Goal: Information Seeking & Learning: Learn about a topic

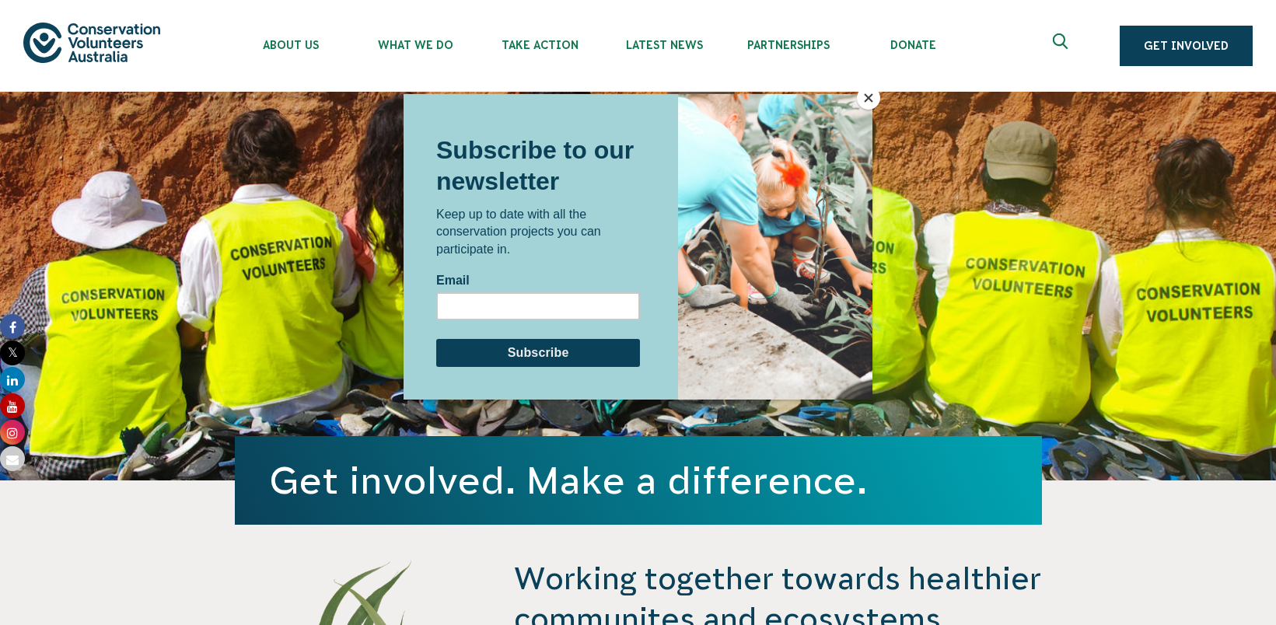
drag, startPoint x: 320, startPoint y: 43, endPoint x: 303, endPoint y: 47, distance: 16.8
click at [303, 47] on div at bounding box center [638, 312] width 1276 height 625
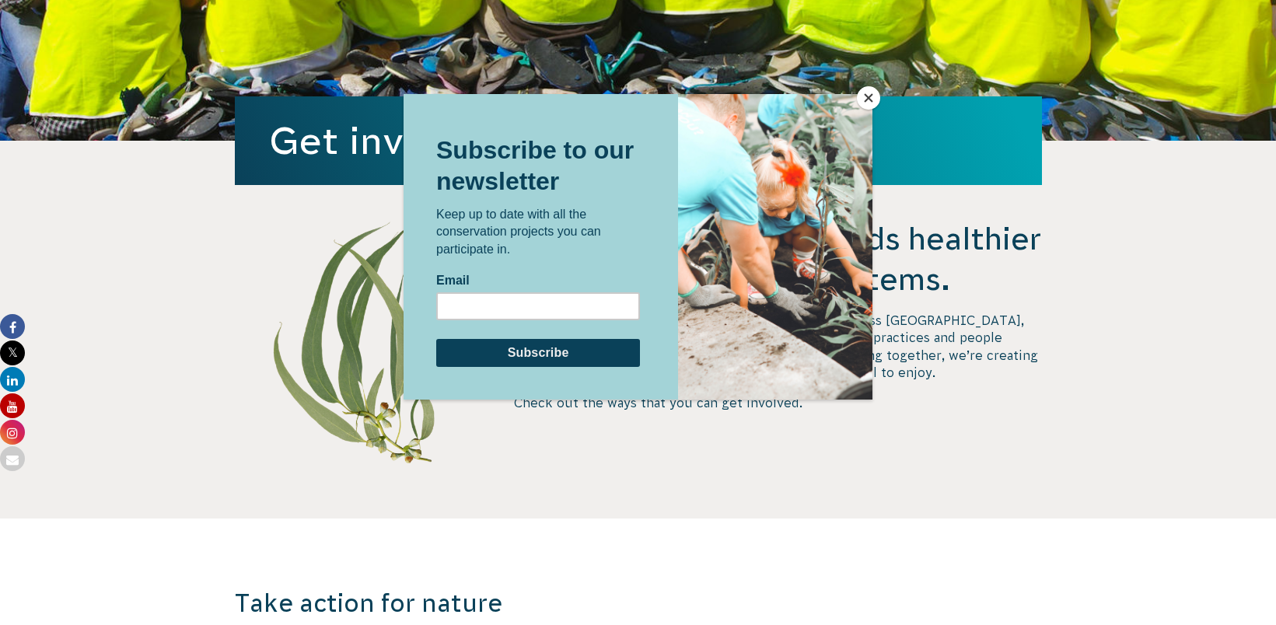
scroll to position [341, 0]
click at [863, 100] on button "Close" at bounding box center [868, 97] width 23 height 23
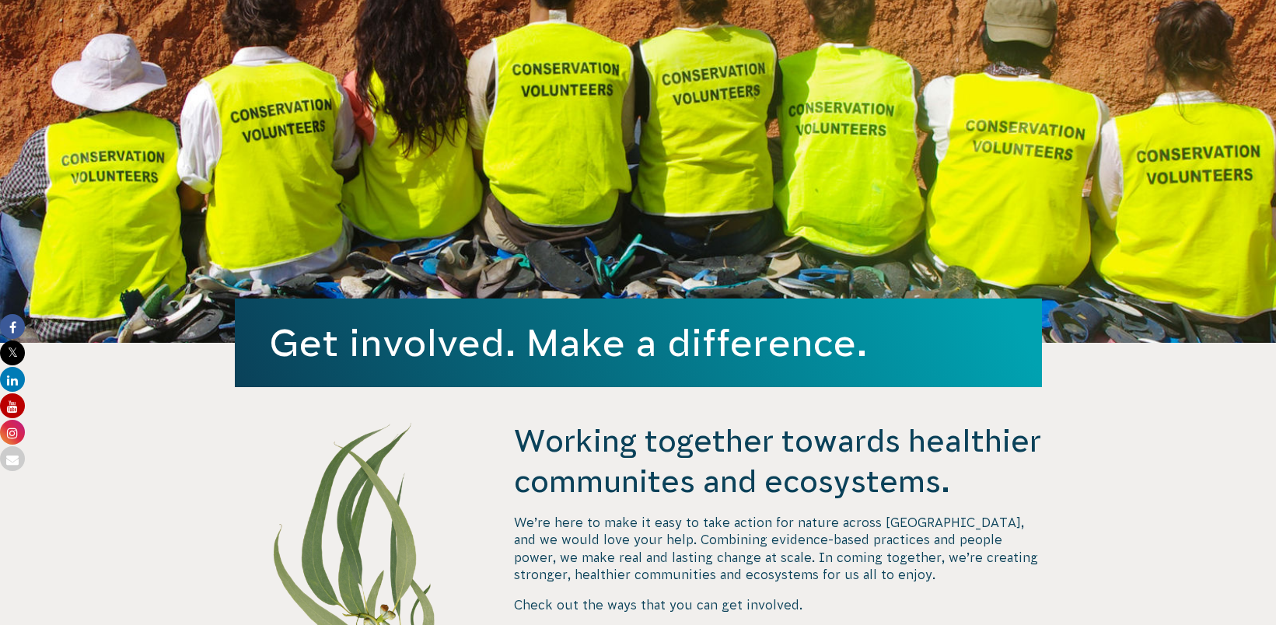
scroll to position [0, 0]
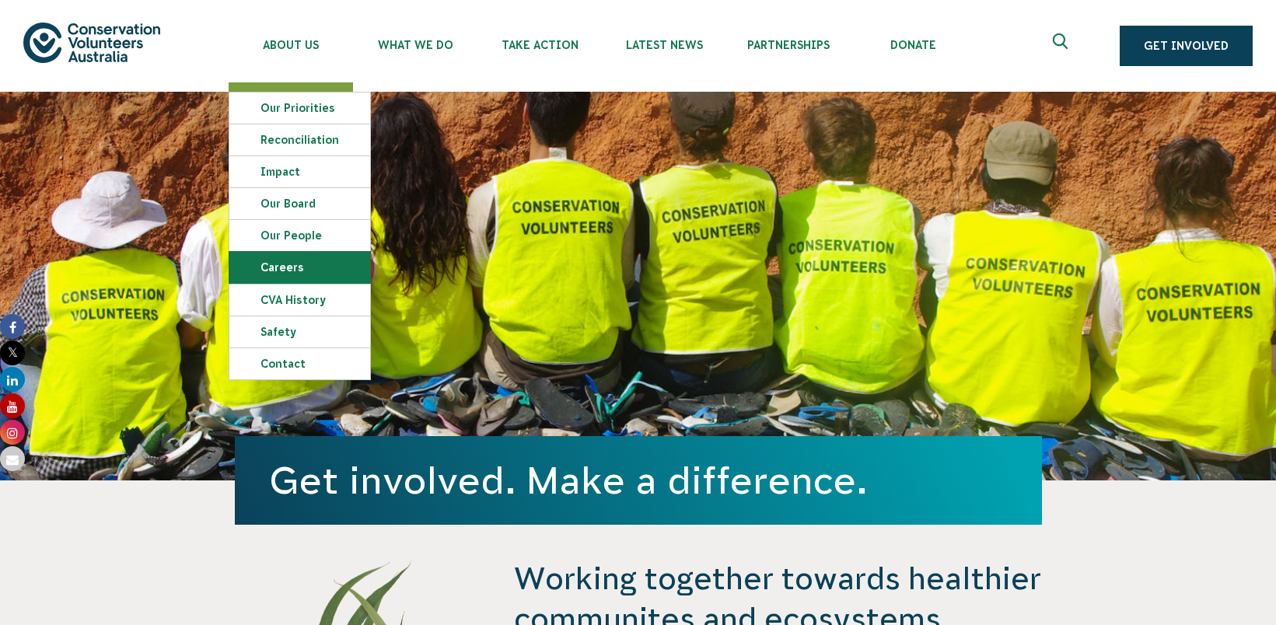
click at [289, 261] on link "Careers" at bounding box center [299, 267] width 141 height 31
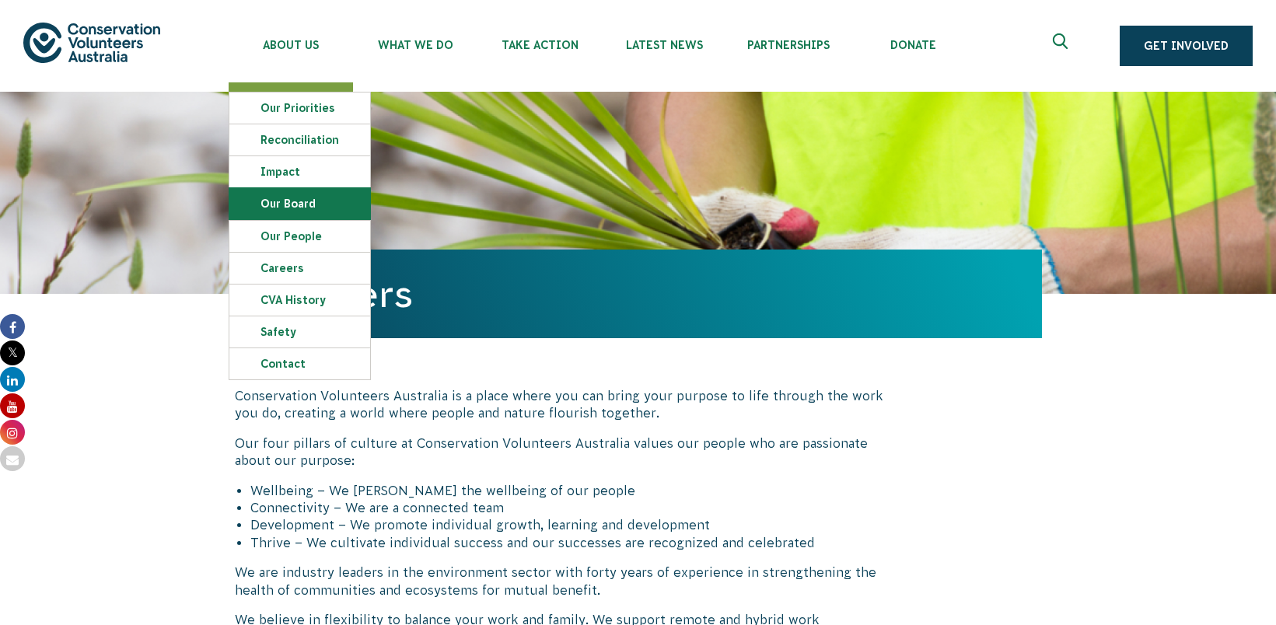
click at [296, 206] on link "Our Board" at bounding box center [299, 203] width 141 height 31
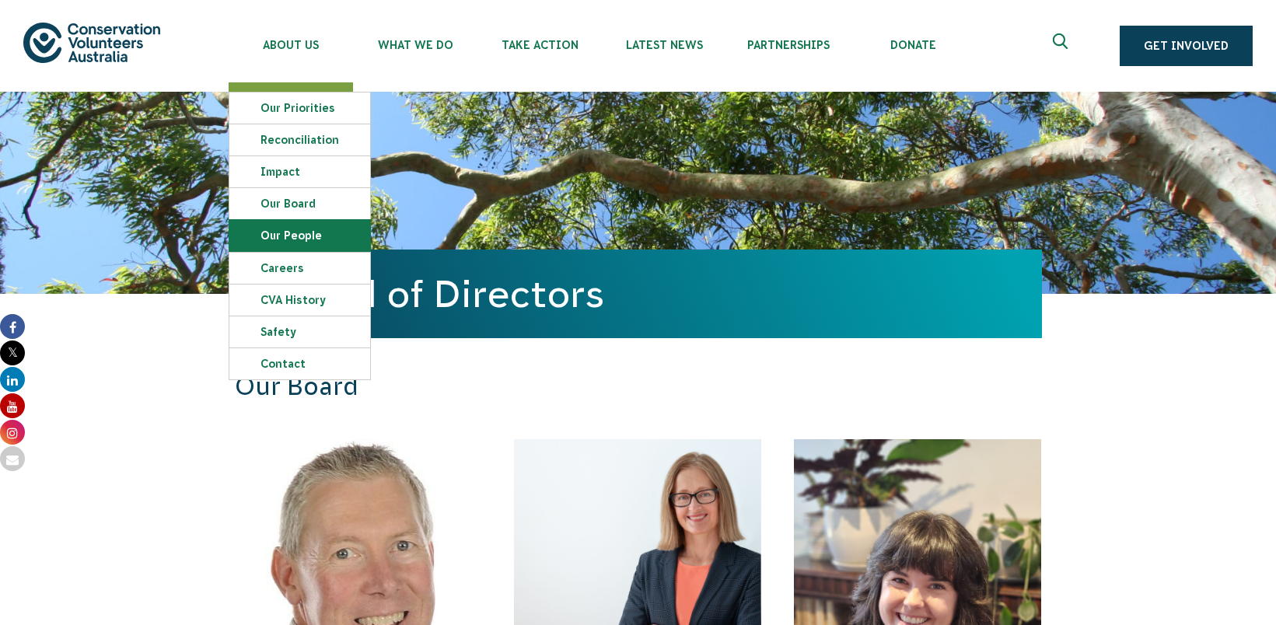
click at [301, 236] on link "Our People" at bounding box center [299, 235] width 141 height 31
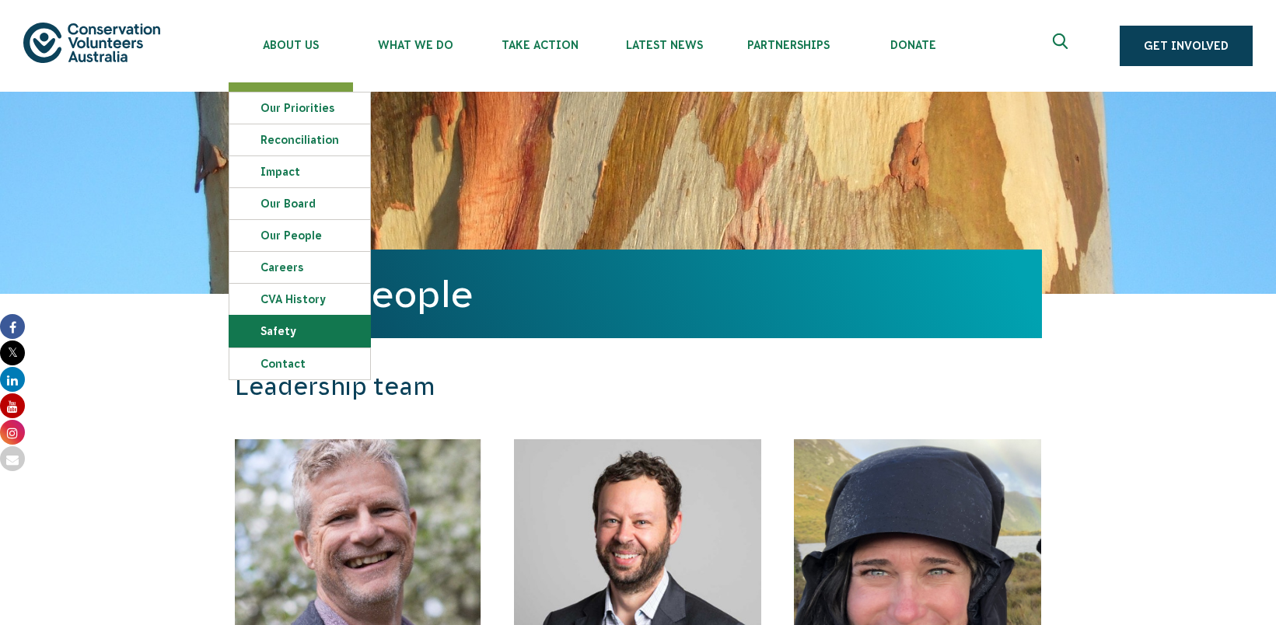
click at [289, 334] on link "Safety" at bounding box center [299, 331] width 141 height 31
